Goal: Task Accomplishment & Management: Manage account settings

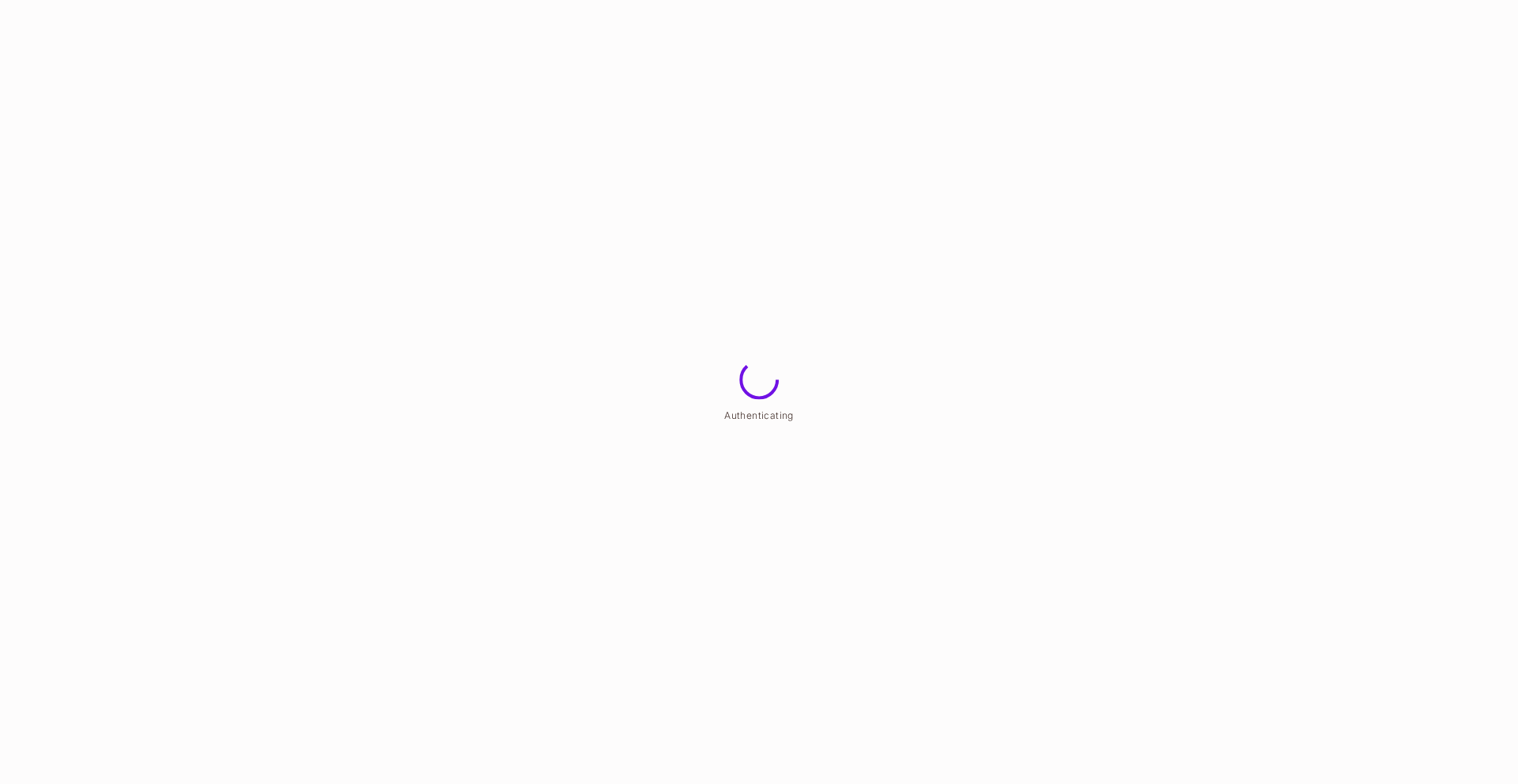
click at [600, 0] on html "Authenticating" at bounding box center [759, 0] width 1518 height 0
click at [600, 0] on html "Loading Identity" at bounding box center [759, 0] width 1518 height 0
click at [600, 0] on html "Loading your workspace..." at bounding box center [759, 0] width 1518 height 0
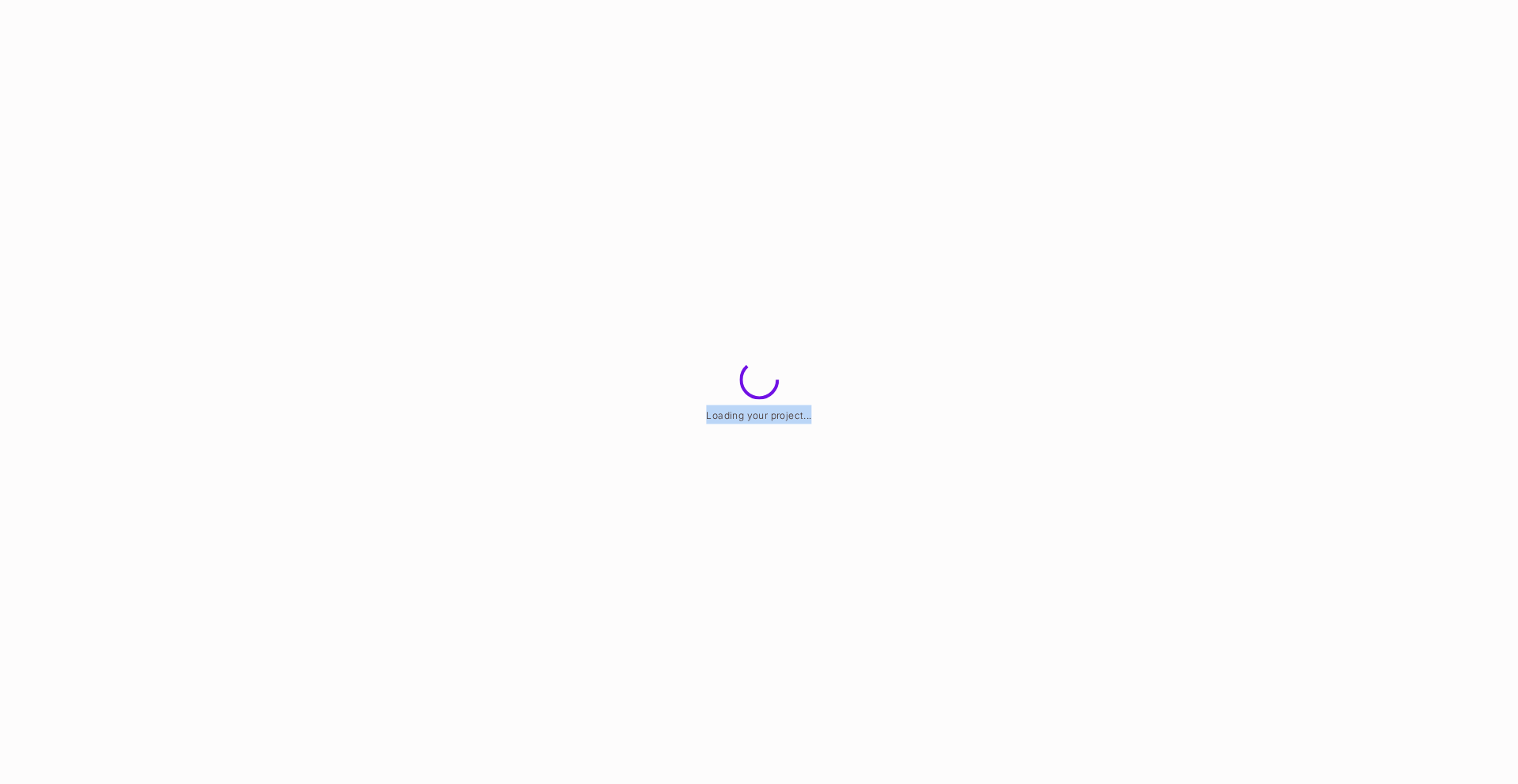
click at [600, 0] on html "Loading your project..." at bounding box center [759, 0] width 1518 height 0
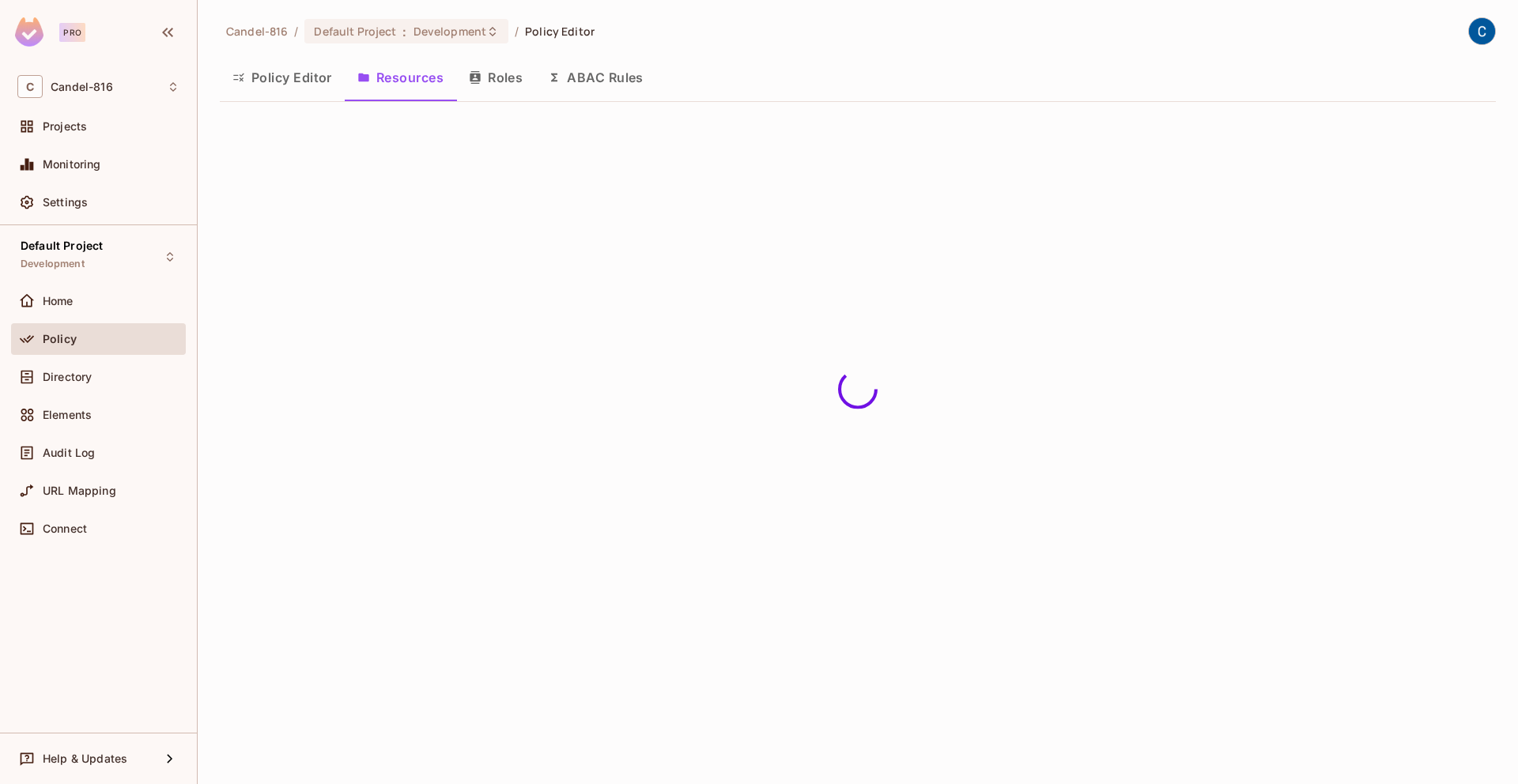
click at [600, 241] on div "Candel-816 / Default Project : Development / Policy Editor Policy Editor Resour…" at bounding box center [857, 392] width 1321 height 784
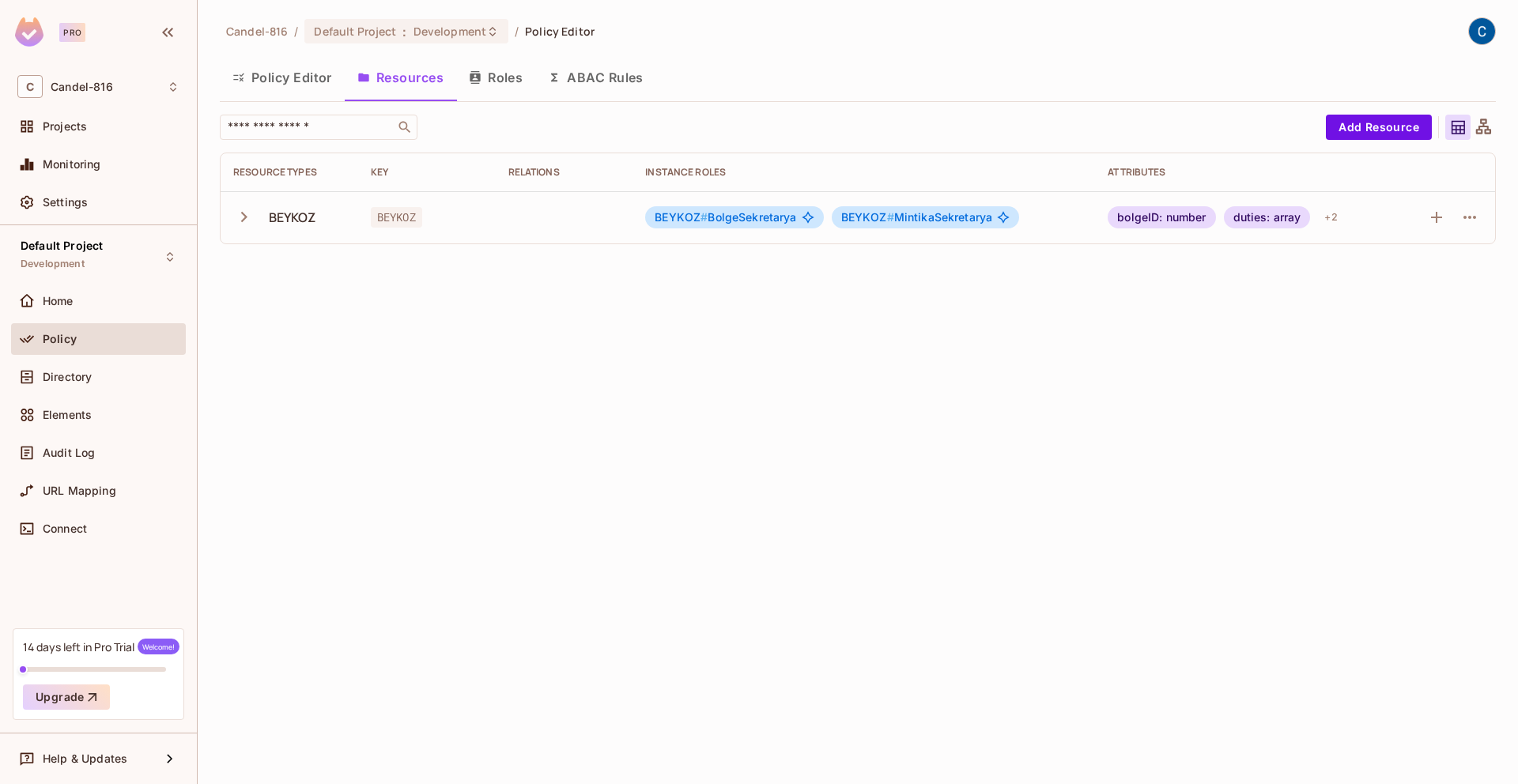
click at [724, 231] on td "BEYKOZ # BolgeSekretarya BEYKOZ # MintikaSekretarya" at bounding box center [864, 217] width 462 height 52
click at [727, 219] on span "BEYKOZ # BolgeSekretarya" at bounding box center [725, 217] width 142 height 13
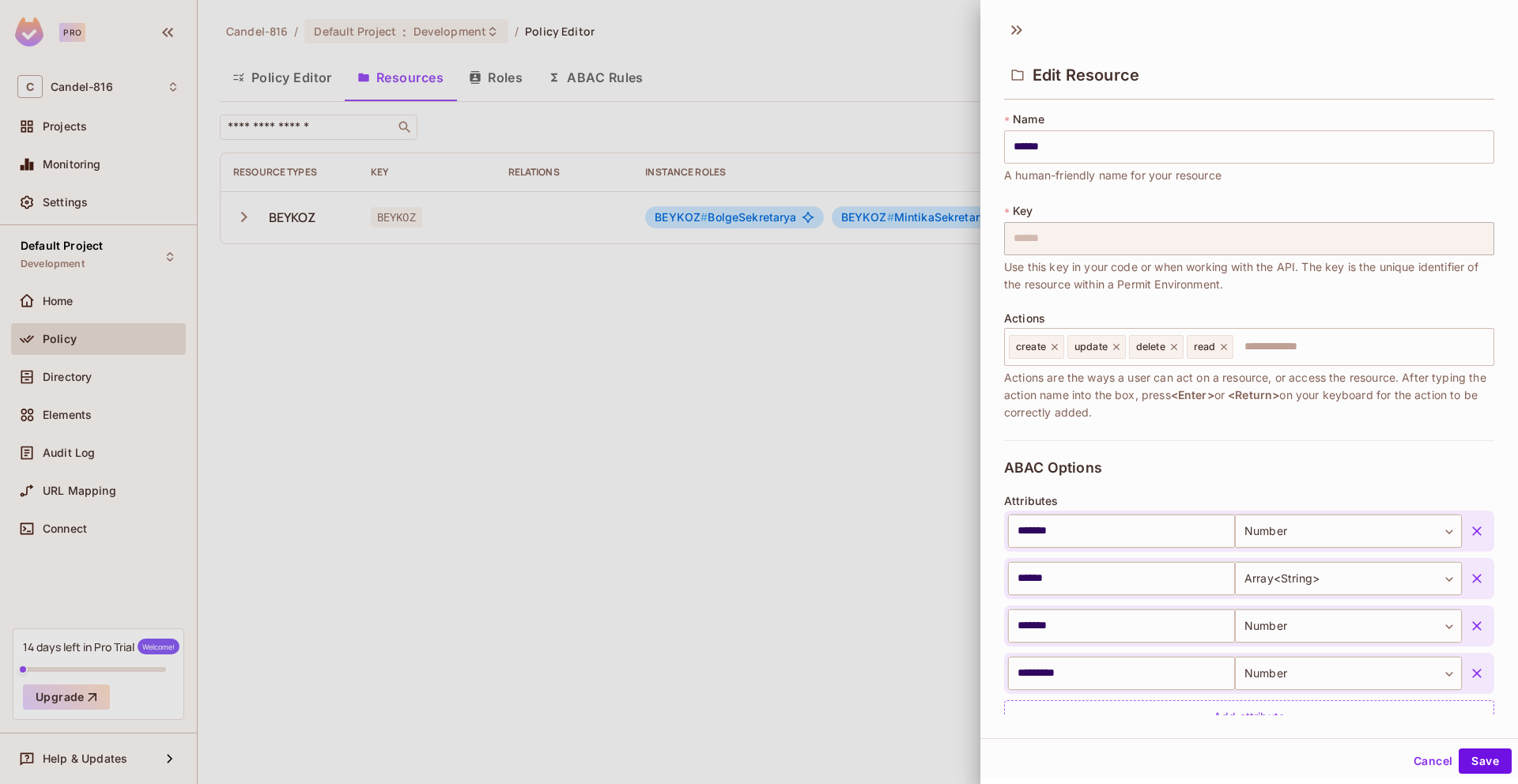
click at [1099, 446] on div "ABAC Options Attributes ******* ​ Number ****** ​ ****** ​ Array<String> ***** …" at bounding box center [1249, 597] width 490 height 313
click at [855, 438] on div at bounding box center [759, 392] width 1518 height 784
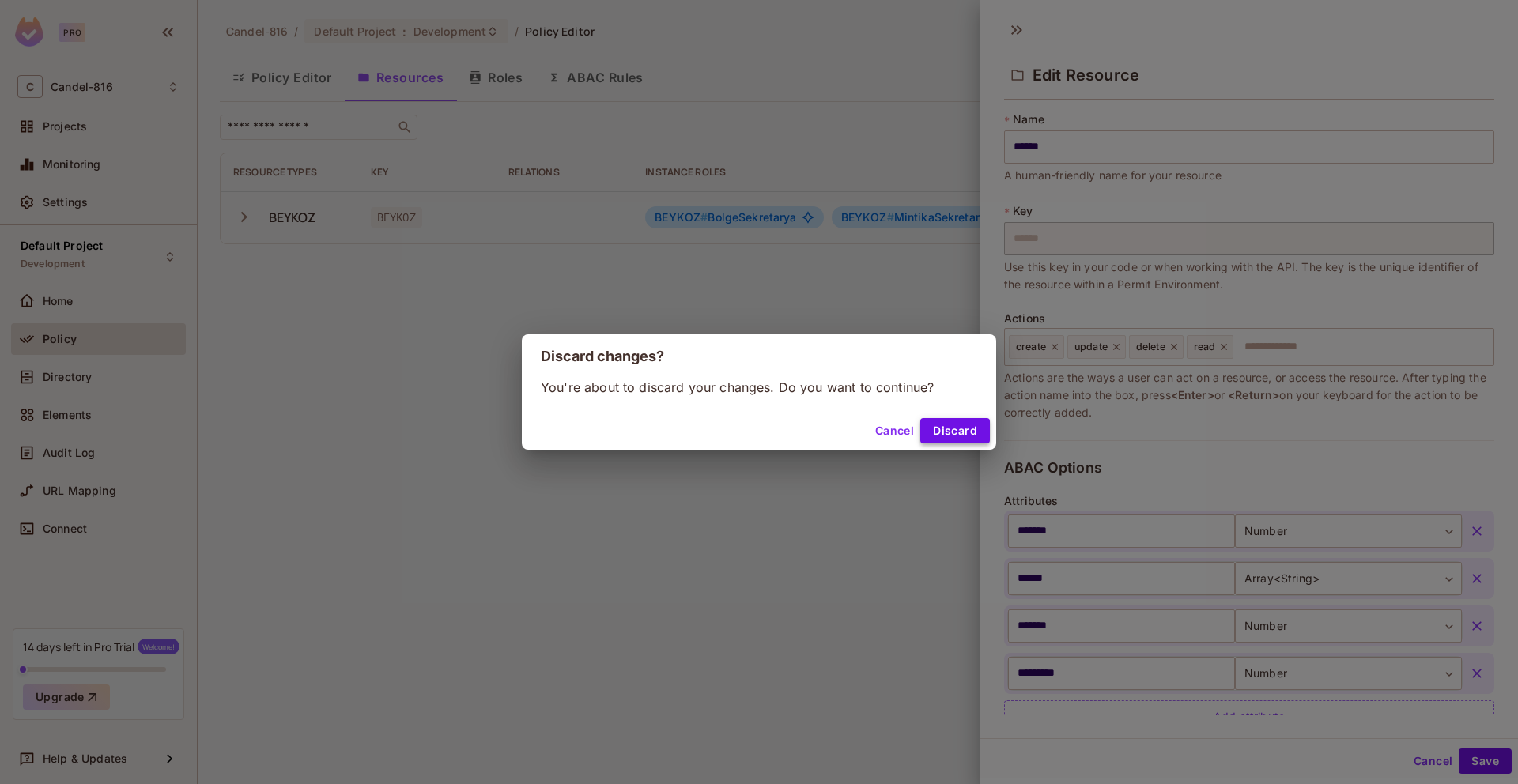
click at [946, 443] on div "Cancel Discard" at bounding box center [759, 431] width 474 height 38
click at [944, 438] on button "Discard" at bounding box center [955, 431] width 69 height 26
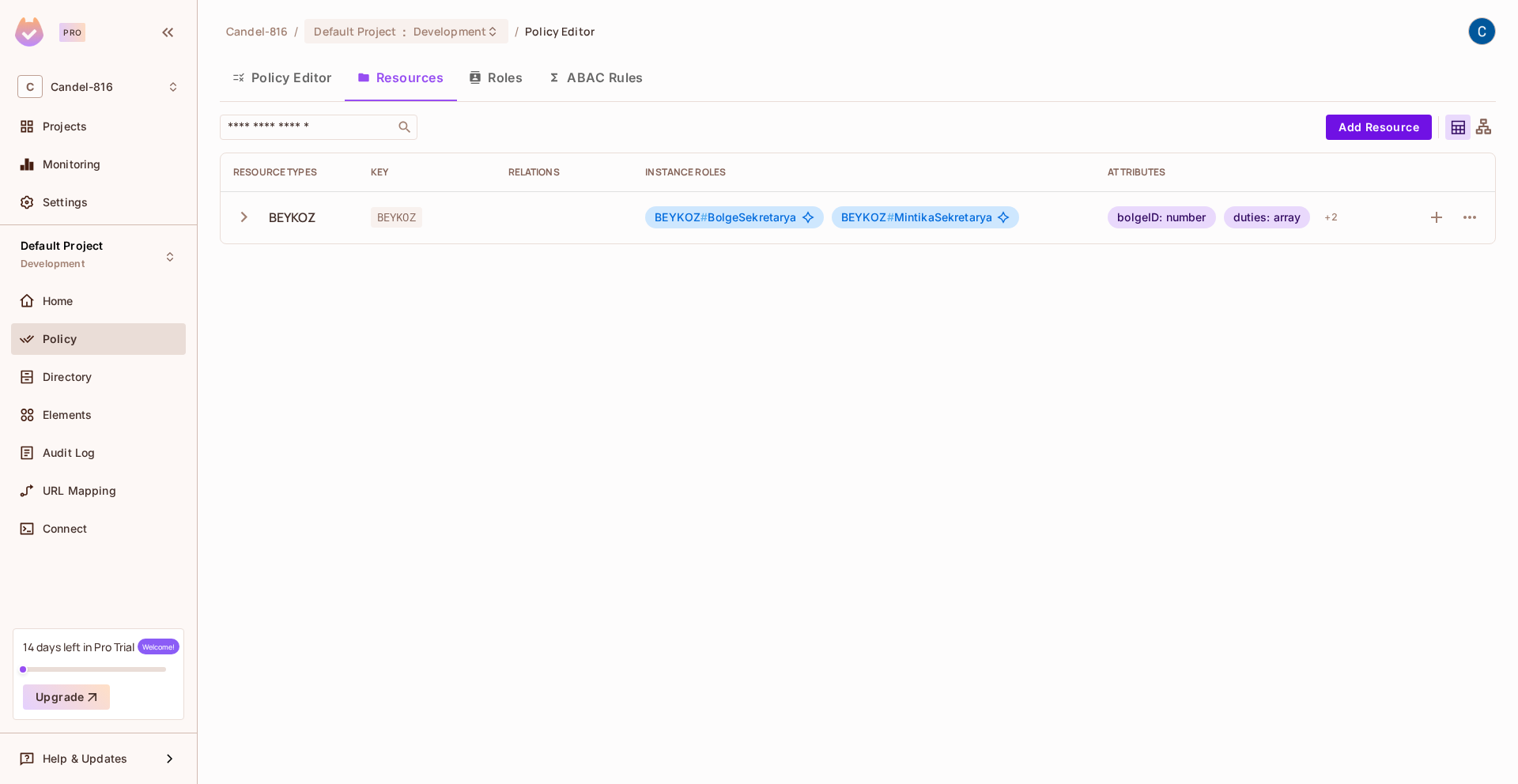
click at [907, 211] on span "BEYKOZ # MintikaSekretarya" at bounding box center [917, 217] width 152 height 13
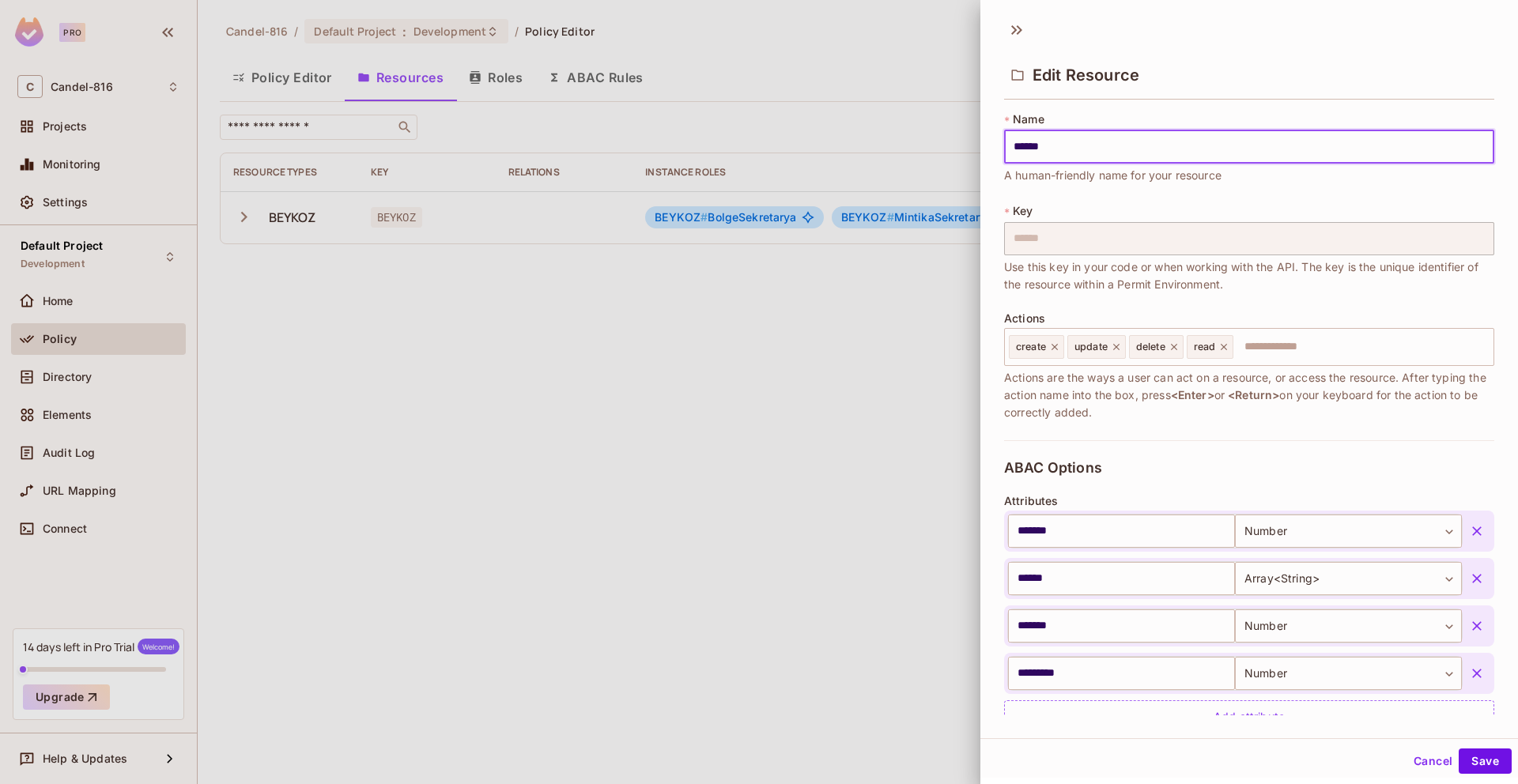
click at [923, 380] on div at bounding box center [759, 392] width 1518 height 784
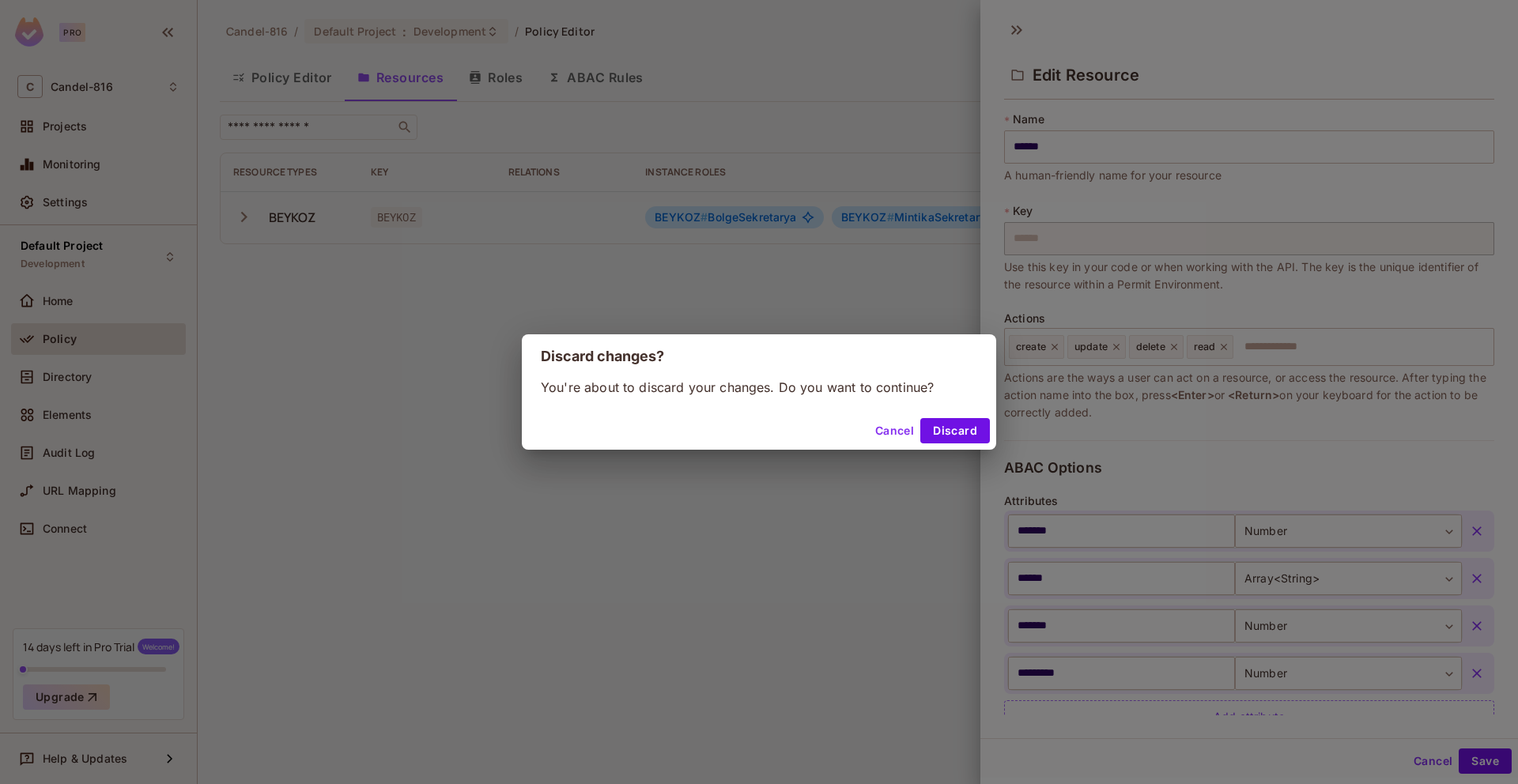
click at [893, 384] on p "You're about to discard your changes. Do you want to continue?" at bounding box center [759, 387] width 437 height 17
drag, startPoint x: 893, startPoint y: 384, endPoint x: 897, endPoint y: 432, distance: 48.2
click at [897, 432] on div "Discard changes? You're about to discard your changes. Do you want to continue?…" at bounding box center [759, 392] width 474 height 115
click at [893, 401] on div "You're about to discard your changes. Do you want to continue?" at bounding box center [759, 395] width 474 height 33
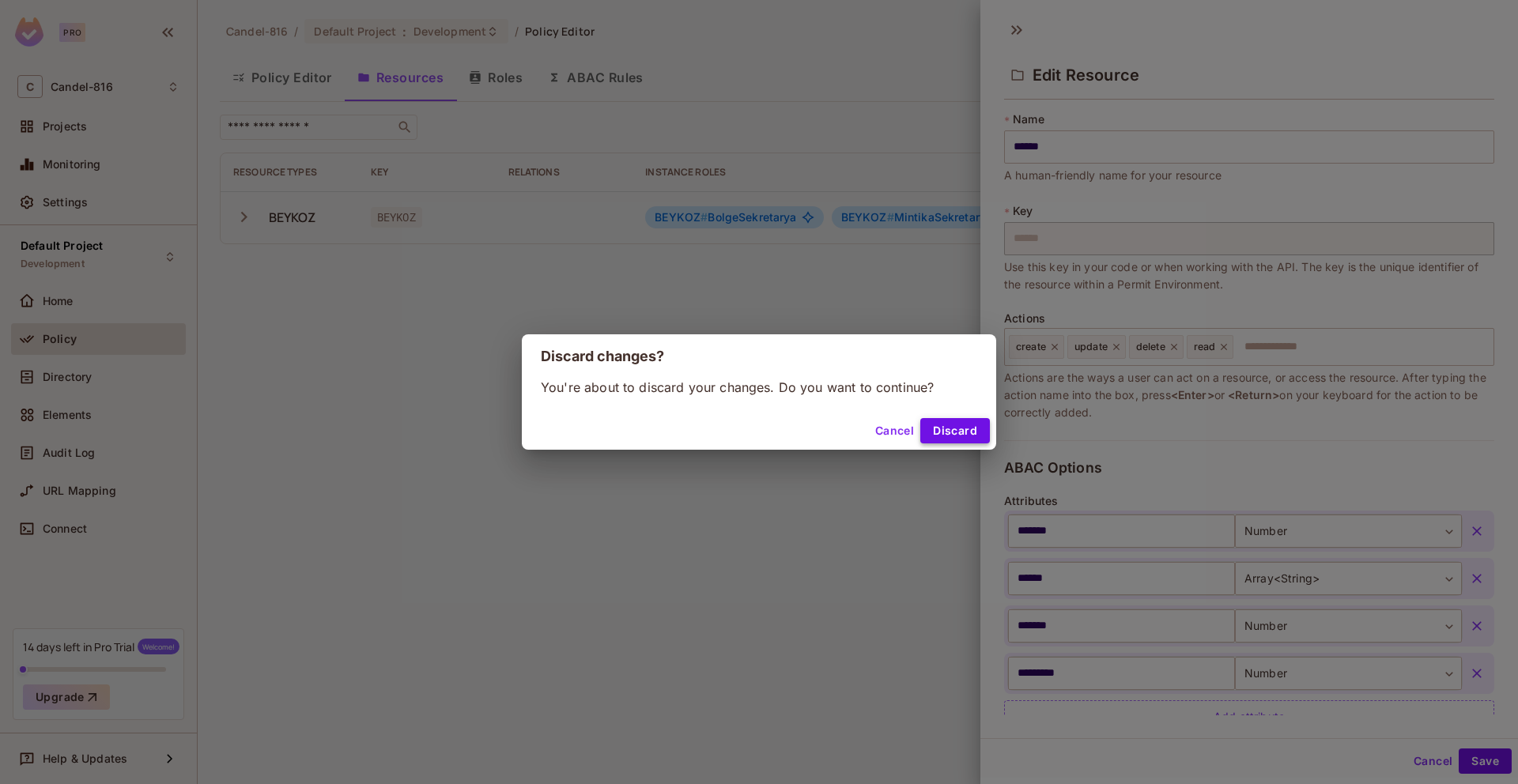
click at [934, 426] on button "Discard" at bounding box center [955, 431] width 69 height 26
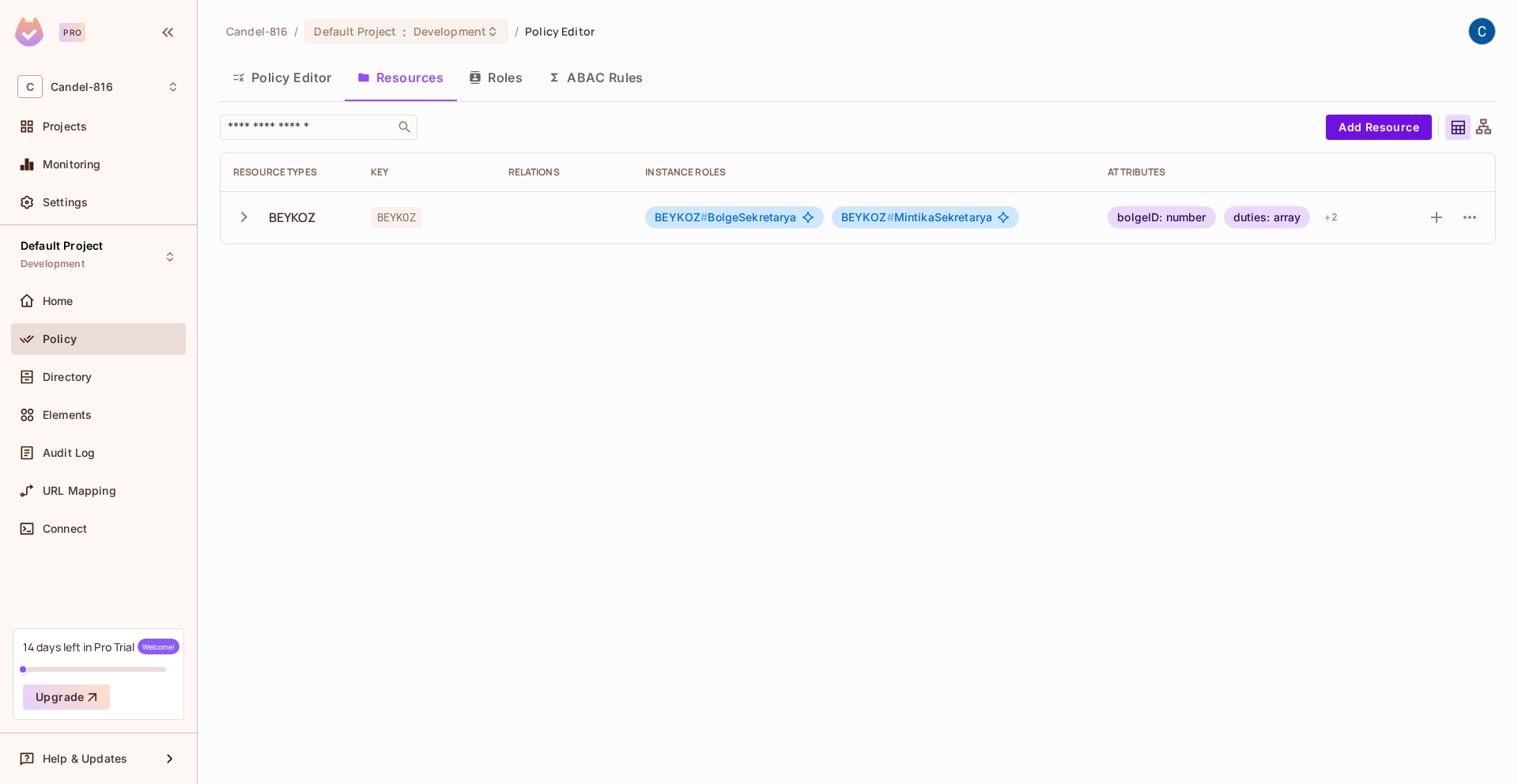
click at [806, 400] on div "Candel-816 / Default Project : Development / Policy Editor Policy Editor Resour…" at bounding box center [857, 392] width 1321 height 784
click at [819, 387] on div "Candel-816 / Default Project : Development / Policy Editor Policy Editor Resour…" at bounding box center [857, 392] width 1321 height 784
click at [476, 454] on div "Candel-816 / Default Project : Development / Policy Editor Policy Editor Resour…" at bounding box center [857, 392] width 1321 height 784
click at [1441, 222] on icon "button" at bounding box center [1436, 217] width 19 height 19
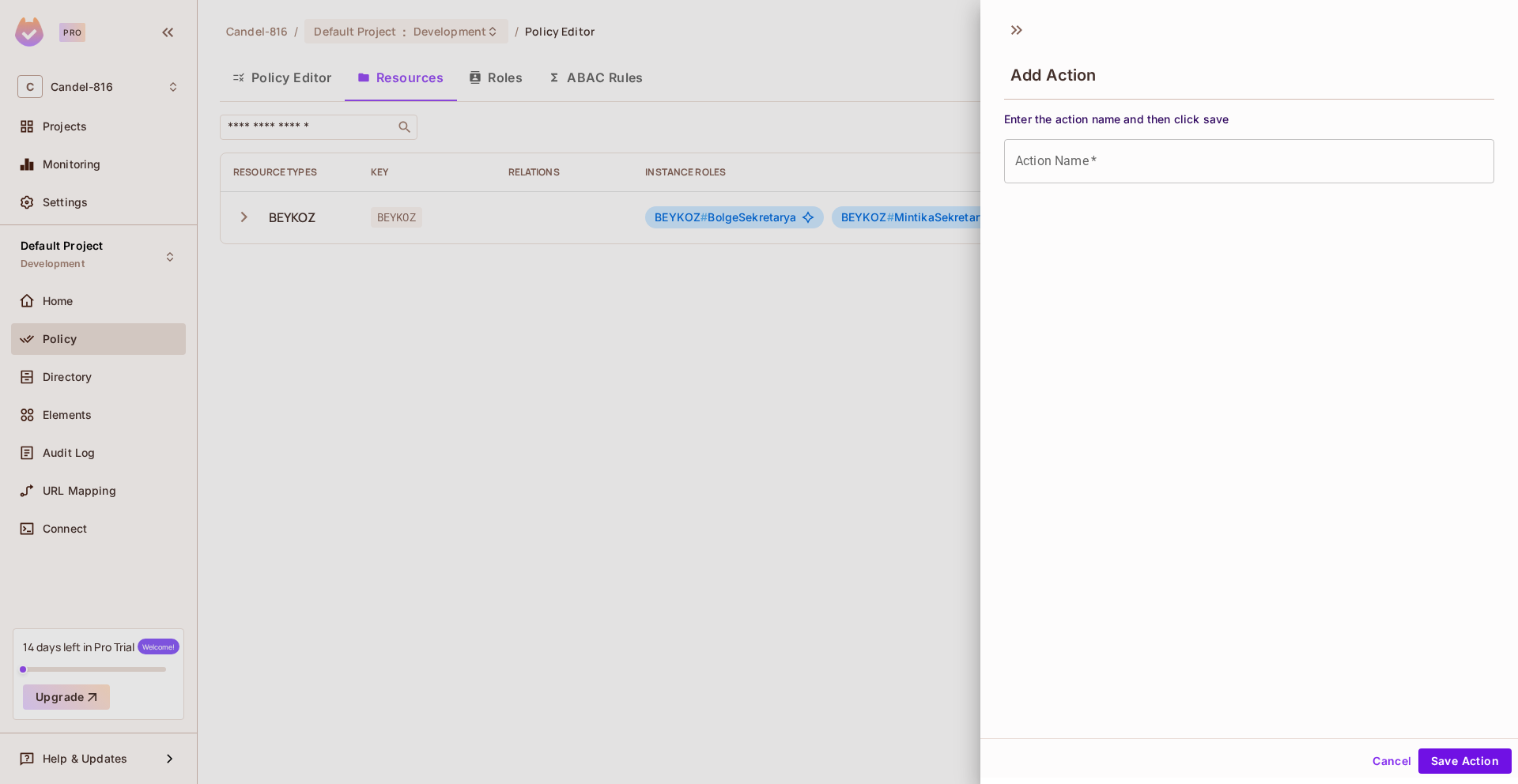
click at [759, 457] on div at bounding box center [759, 392] width 1518 height 784
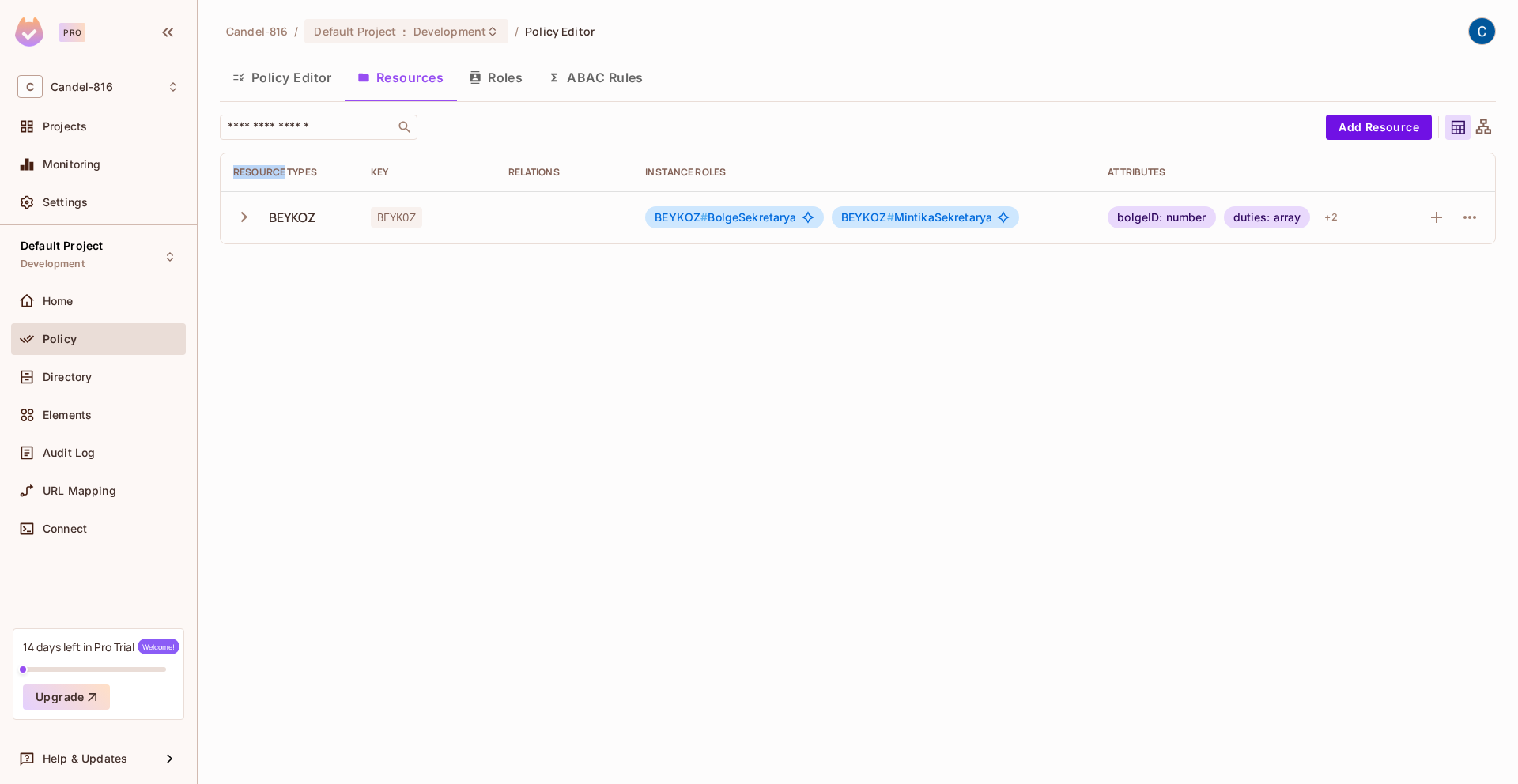
click at [759, 457] on div "Candel-816 / Default Project : Development / Policy Editor Policy Editor Resour…" at bounding box center [857, 392] width 1321 height 784
click at [208, 197] on div "Candel-816 / Default Project : Development / Policy Editor Policy Editor Resour…" at bounding box center [857, 392] width 1321 height 784
click at [246, 221] on icon "button" at bounding box center [243, 217] width 21 height 21
click at [300, 313] on td "update" at bounding box center [289, 322] width 138 height 52
click at [316, 265] on div "create" at bounding box center [289, 270] width 112 height 15
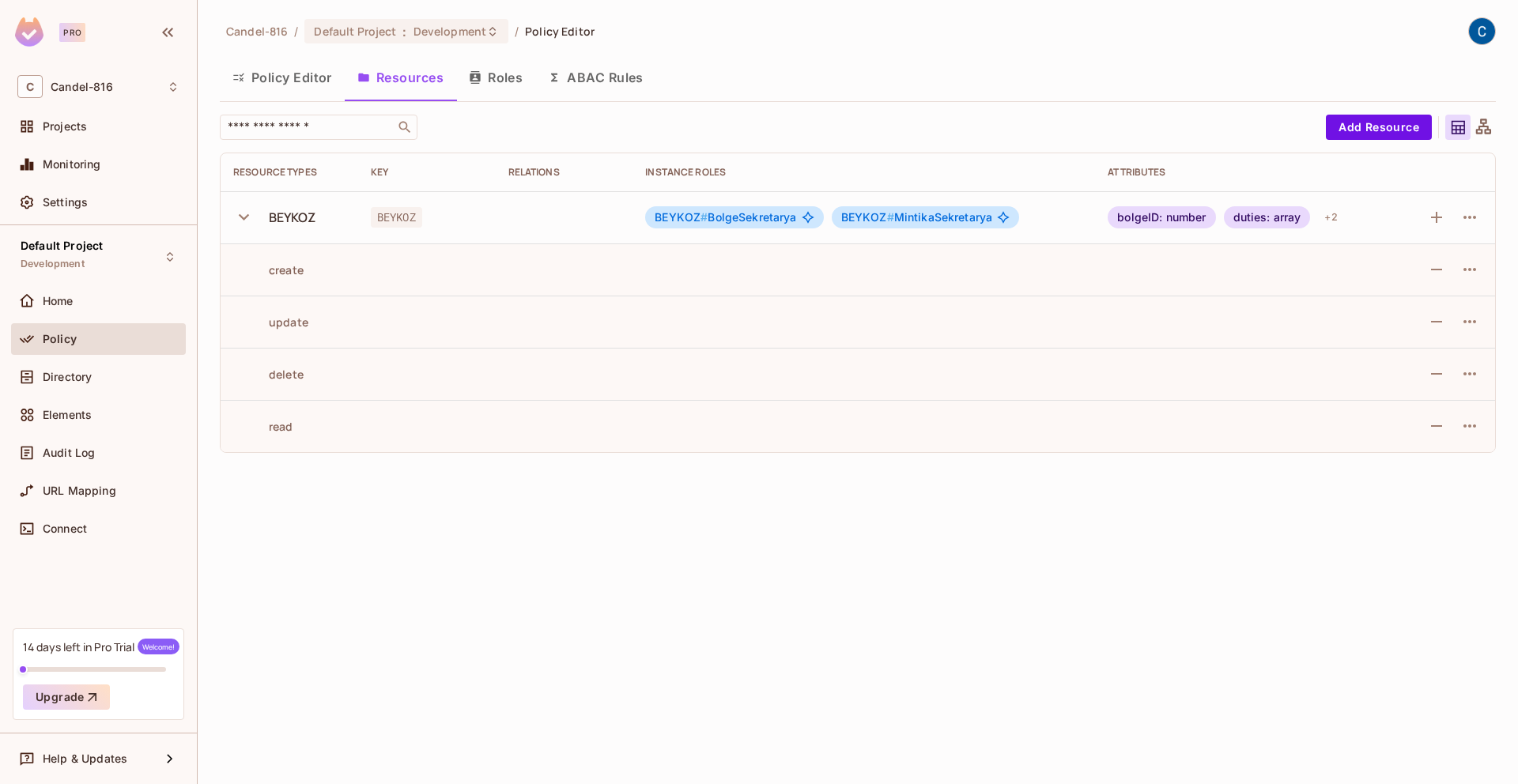
click at [317, 265] on div "create" at bounding box center [289, 270] width 112 height 15
drag, startPoint x: 743, startPoint y: 26, endPoint x: 759, endPoint y: 2, distance: 28.8
click at [743, 26] on div "Candel-816 / Default Project : Development / Policy Editor" at bounding box center [857, 31] width 1276 height 27
